Goal: Contribute content

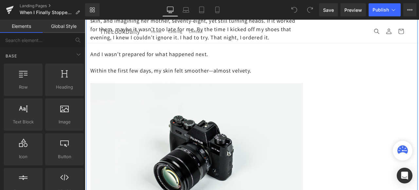
scroll to position [1507, 0]
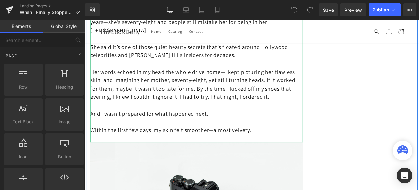
click at [120, 116] on p "Her words echoed in my head the whole drive home—I kept picturing her flawless …" at bounding box center [217, 95] width 252 height 39
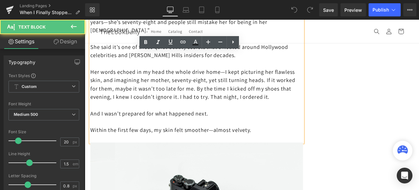
click at [120, 116] on p "Her words echoed in my head the whole drive home—I kept picturing her flawless …" at bounding box center [217, 95] width 252 height 39
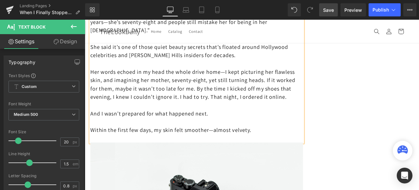
click at [329, 9] on span "Save" at bounding box center [328, 10] width 11 height 7
click at [328, 7] on span "Save" at bounding box center [328, 10] width 11 height 7
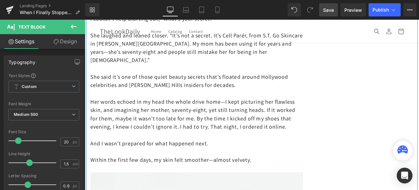
scroll to position [1442, 0]
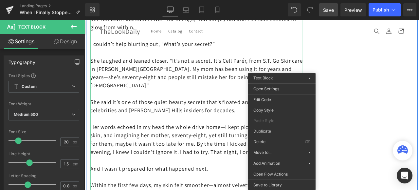
click at [359, 59] on div "When I Finally Stopped Hiding… Heading Years of self-doubt melted away in one o…" at bounding box center [283, 66] width 393 height 2815
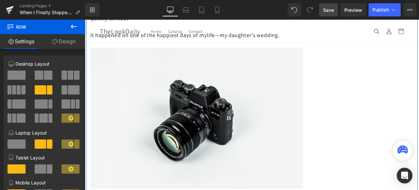
scroll to position [393, 0]
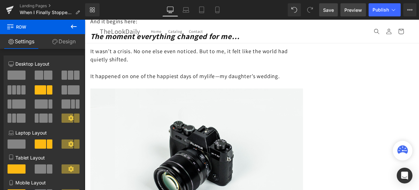
click at [352, 9] on span "Preview" at bounding box center [354, 10] width 18 height 7
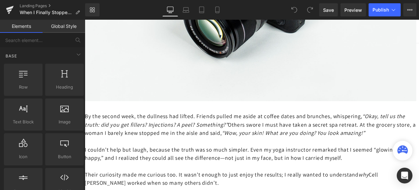
scroll to position [2646, 0]
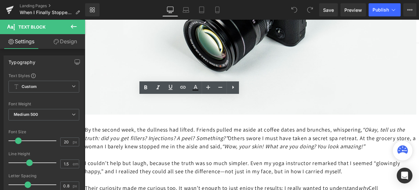
drag, startPoint x: 149, startPoint y: 136, endPoint x: 142, endPoint y: 135, distance: 7.4
click at [157, 87] on icon at bounding box center [158, 88] width 8 height 8
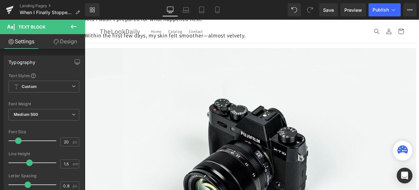
scroll to position [2449, 0]
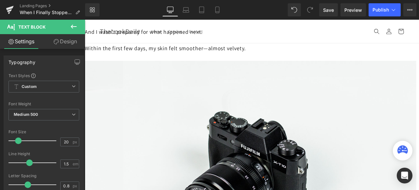
drag, startPoint x: 296, startPoint y: 126, endPoint x: 283, endPoint y: 127, distance: 12.2
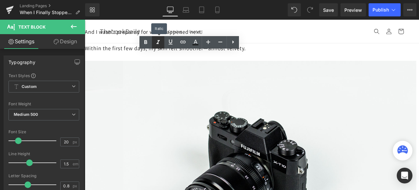
click at [158, 40] on icon at bounding box center [158, 42] width 3 height 4
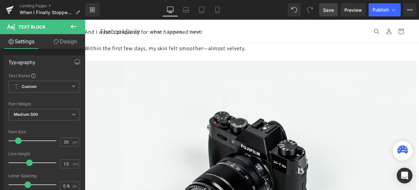
click at [330, 9] on span "Save" at bounding box center [328, 10] width 11 height 7
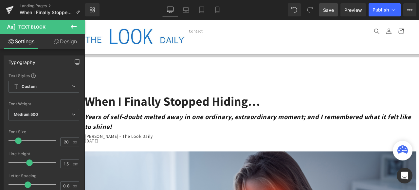
scroll to position [0, 0]
